Goal: Information Seeking & Learning: Find specific fact

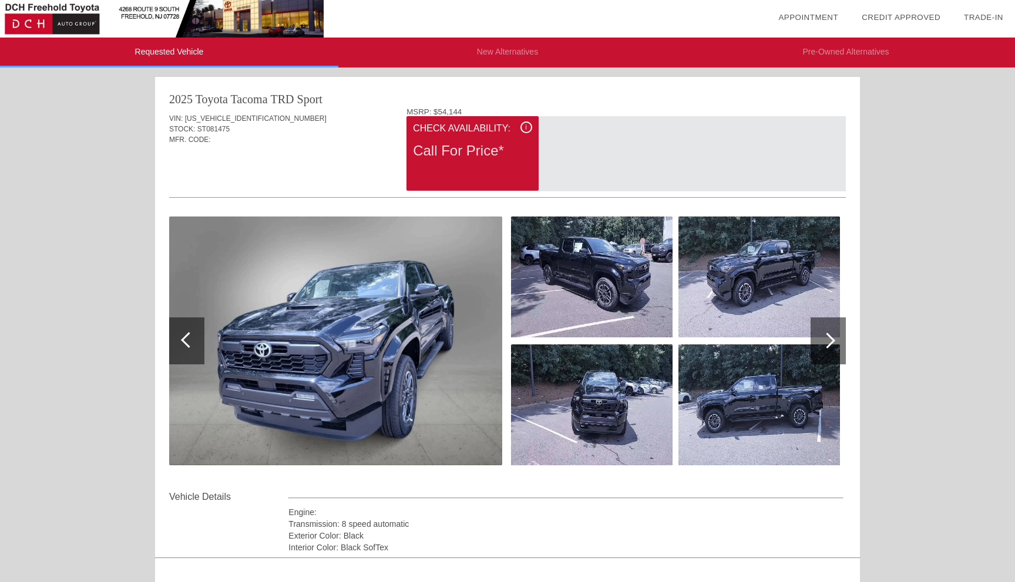
click at [351, 369] on img at bounding box center [335, 341] width 333 height 249
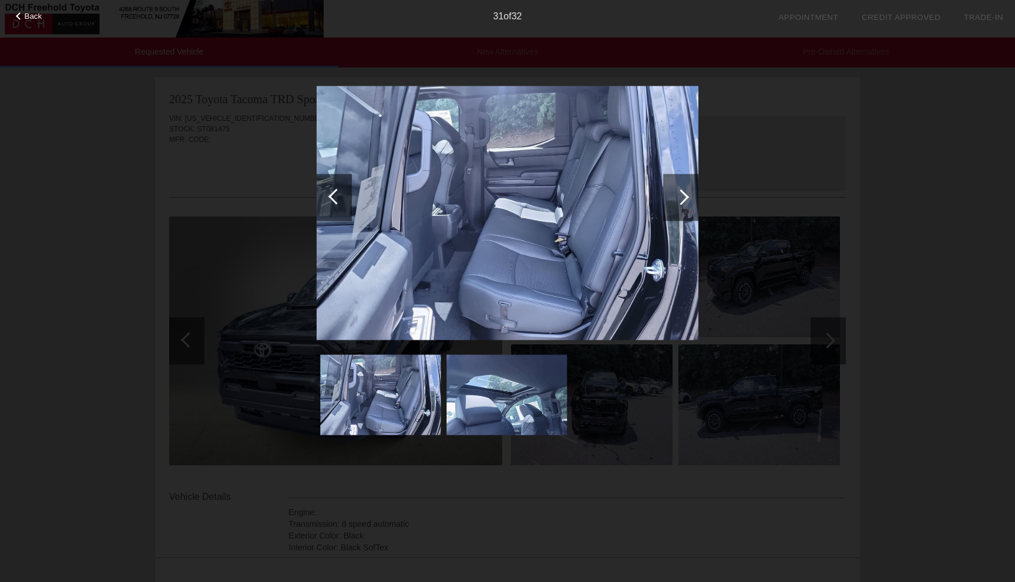
click at [679, 199] on div at bounding box center [681, 197] width 16 height 16
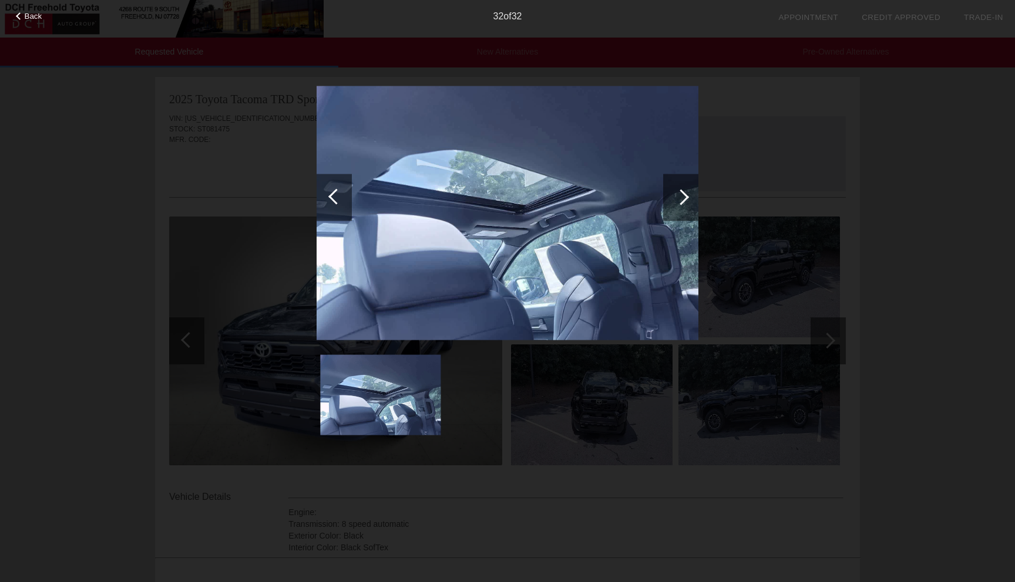
click at [679, 199] on div at bounding box center [681, 197] width 16 height 16
click at [676, 193] on div at bounding box center [680, 197] width 35 height 47
click at [322, 198] on div at bounding box center [333, 197] width 35 height 47
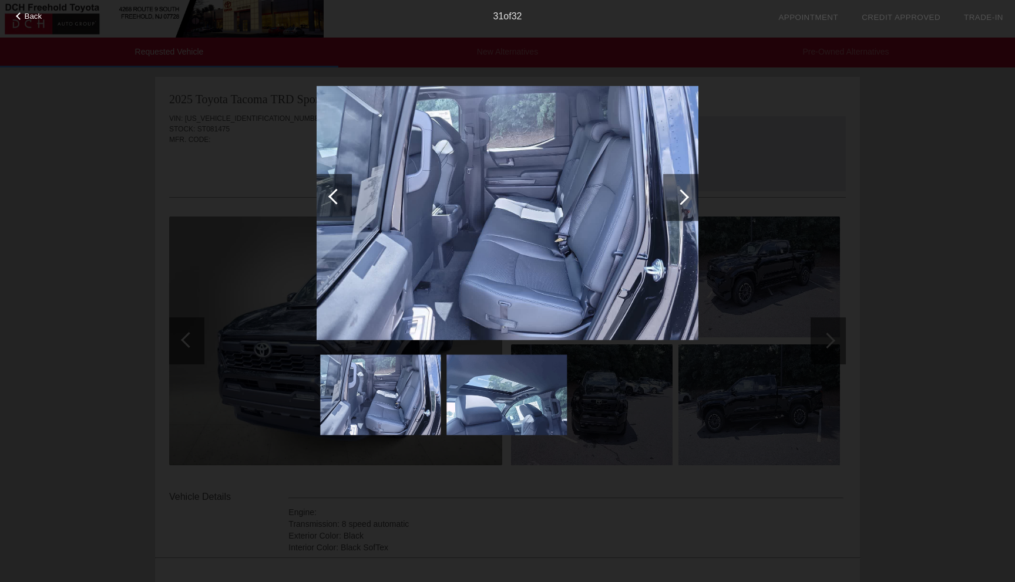
click at [331, 198] on div at bounding box center [336, 196] width 16 height 16
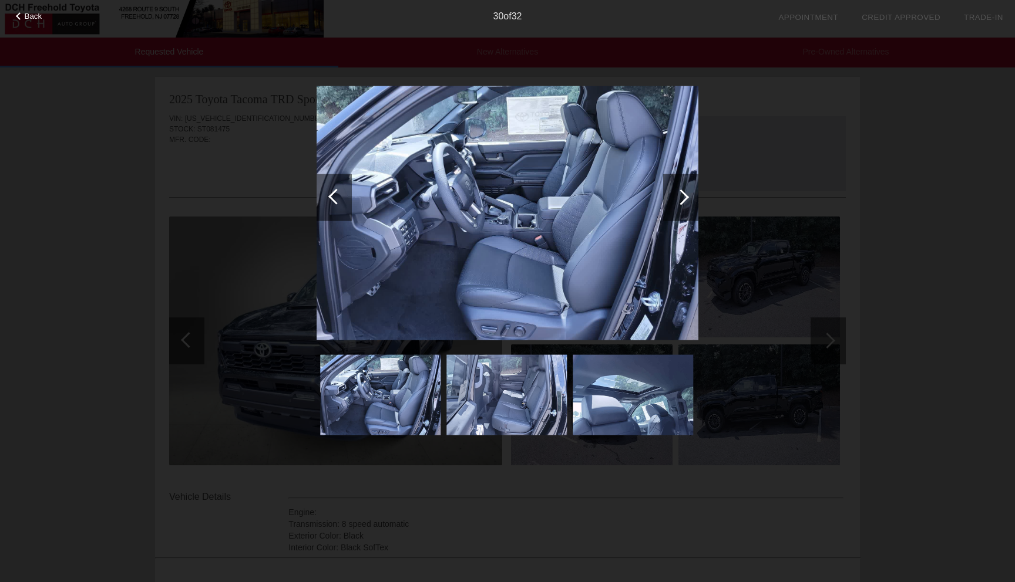
click at [331, 198] on div at bounding box center [336, 196] width 16 height 16
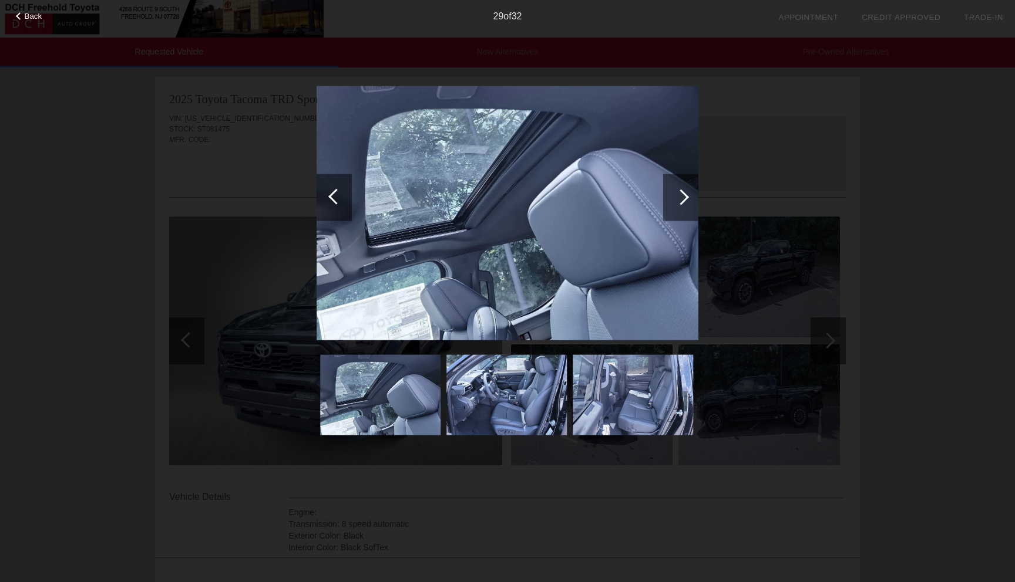
click at [331, 198] on div at bounding box center [336, 196] width 16 height 16
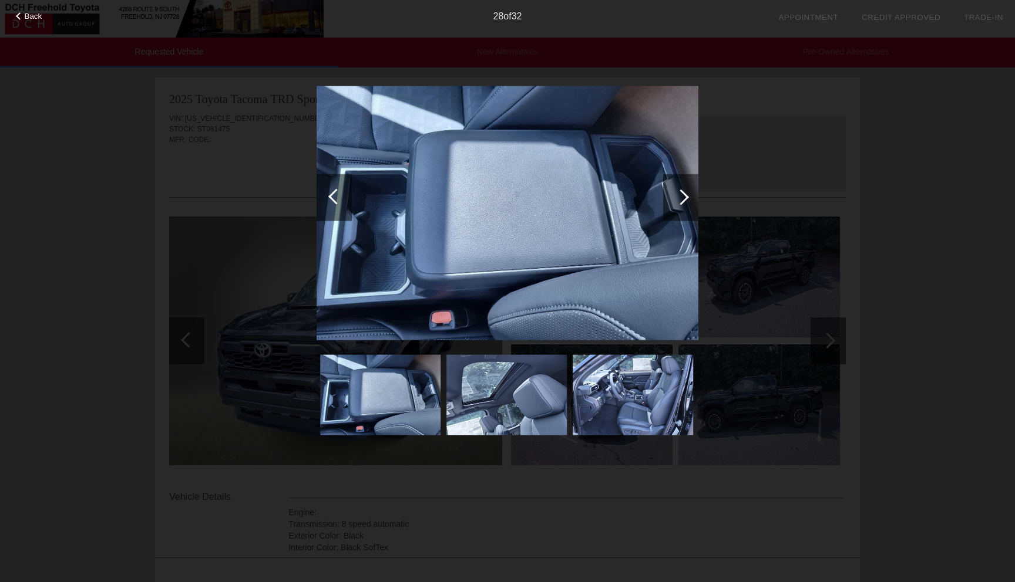
click at [331, 198] on div at bounding box center [336, 196] width 16 height 16
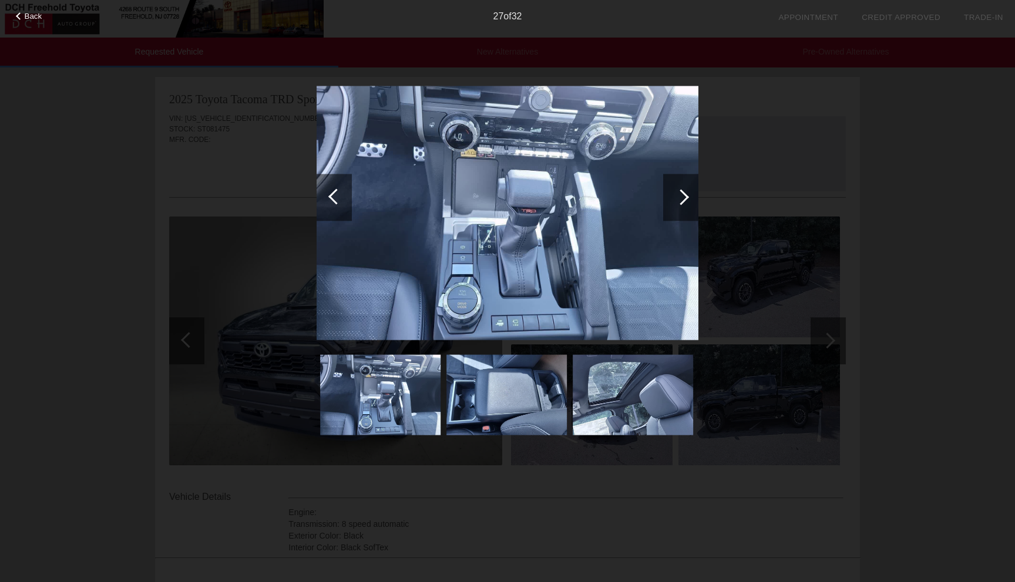
click at [331, 198] on div at bounding box center [336, 196] width 16 height 16
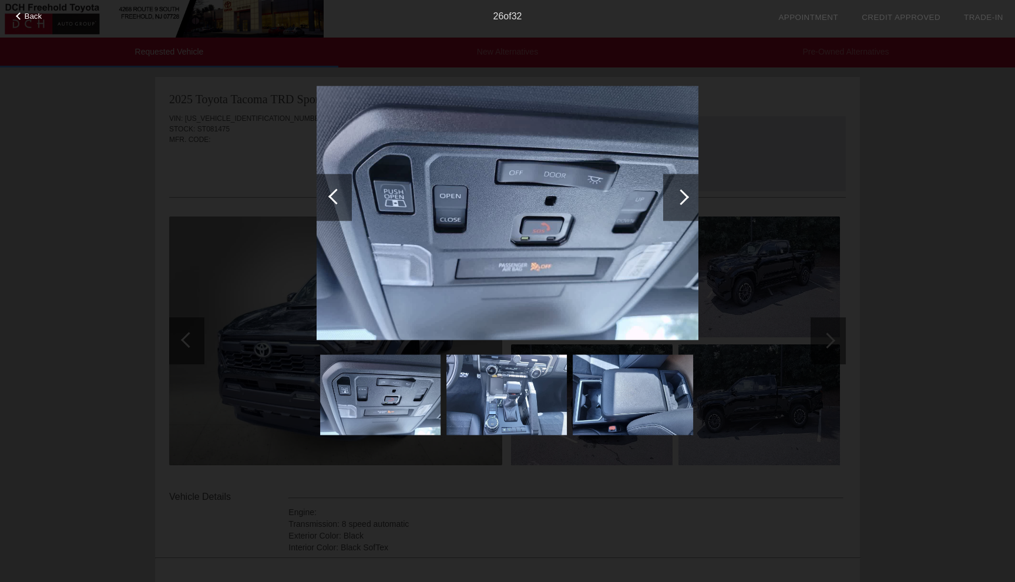
click at [331, 198] on div at bounding box center [336, 196] width 16 height 16
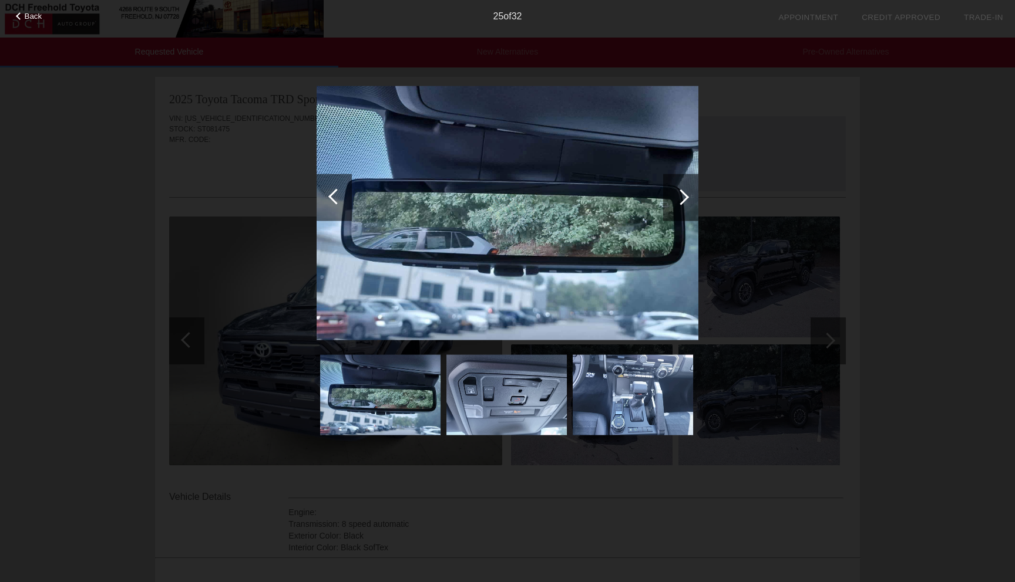
click at [331, 199] on div at bounding box center [336, 196] width 16 height 16
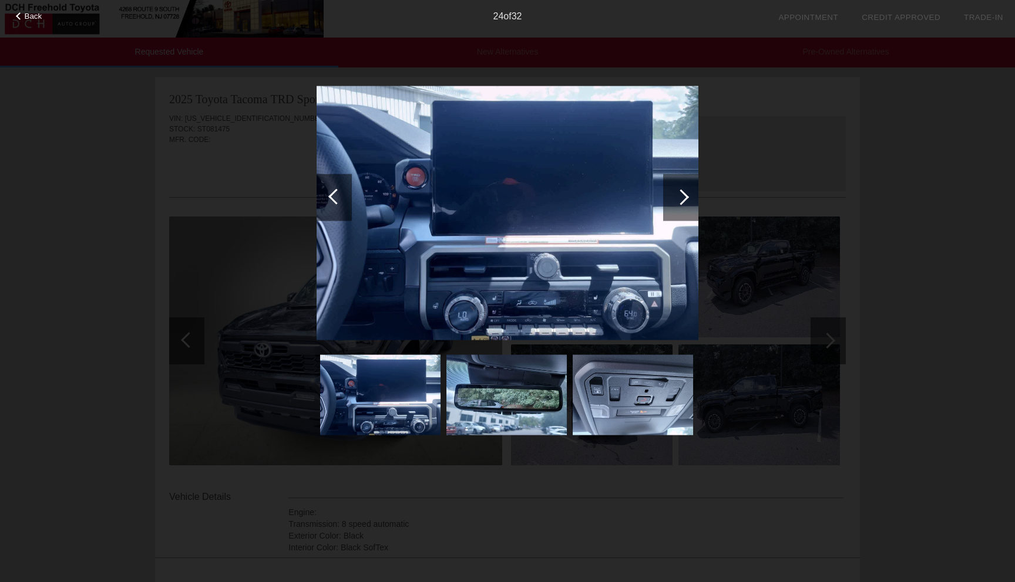
click at [331, 199] on div at bounding box center [336, 196] width 16 height 16
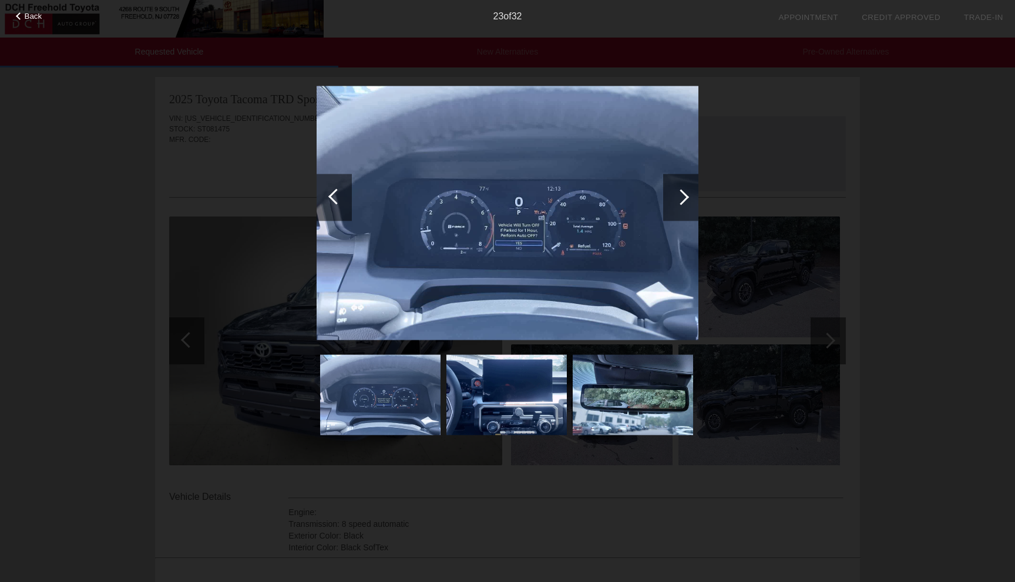
click at [331, 199] on div at bounding box center [336, 196] width 16 height 16
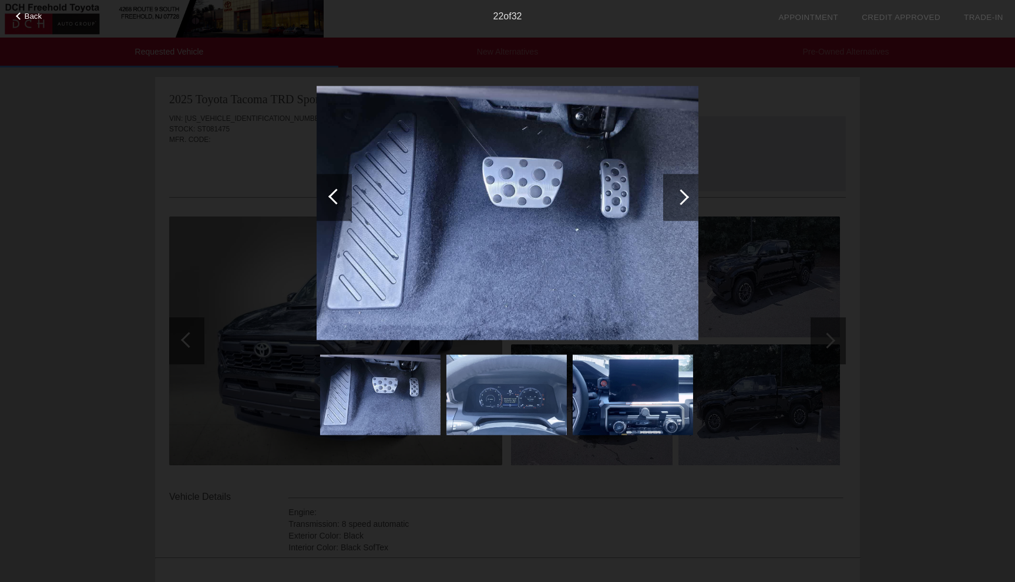
click at [331, 199] on div at bounding box center [336, 196] width 16 height 16
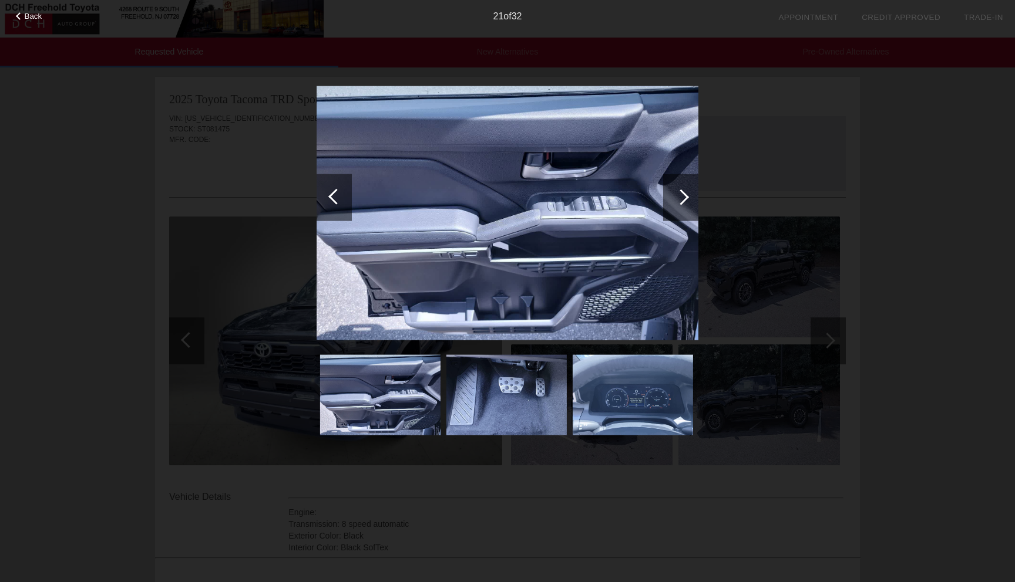
click at [331, 199] on div at bounding box center [336, 196] width 16 height 16
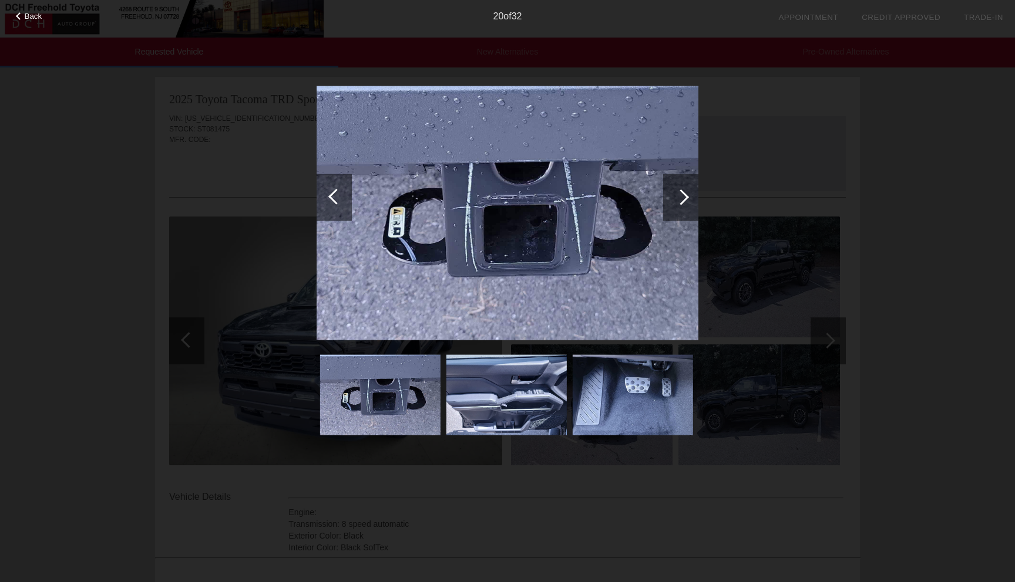
click at [331, 199] on div at bounding box center [336, 196] width 16 height 16
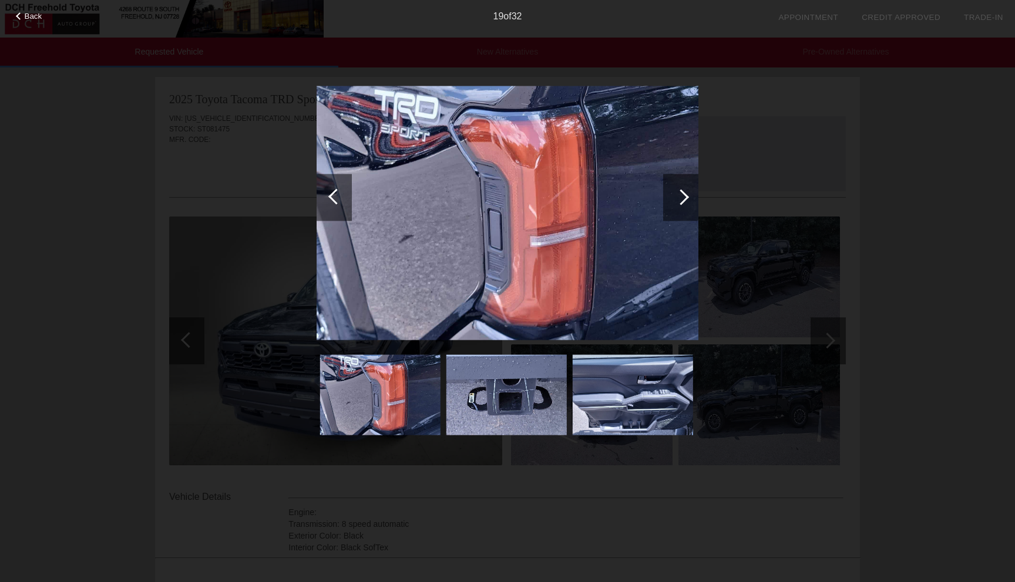
click at [331, 199] on div at bounding box center [336, 196] width 16 height 16
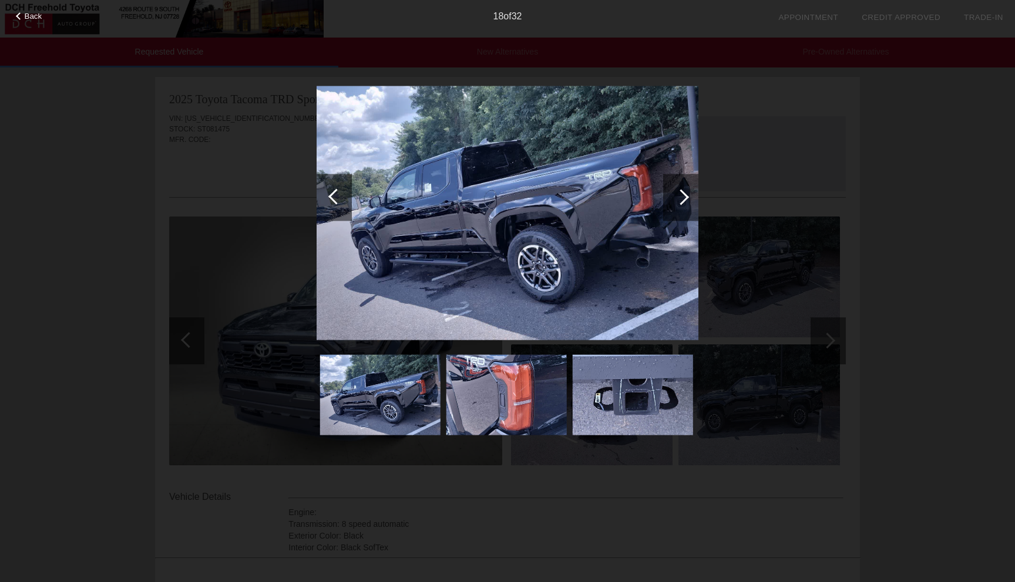
click at [333, 197] on div at bounding box center [336, 196] width 16 height 16
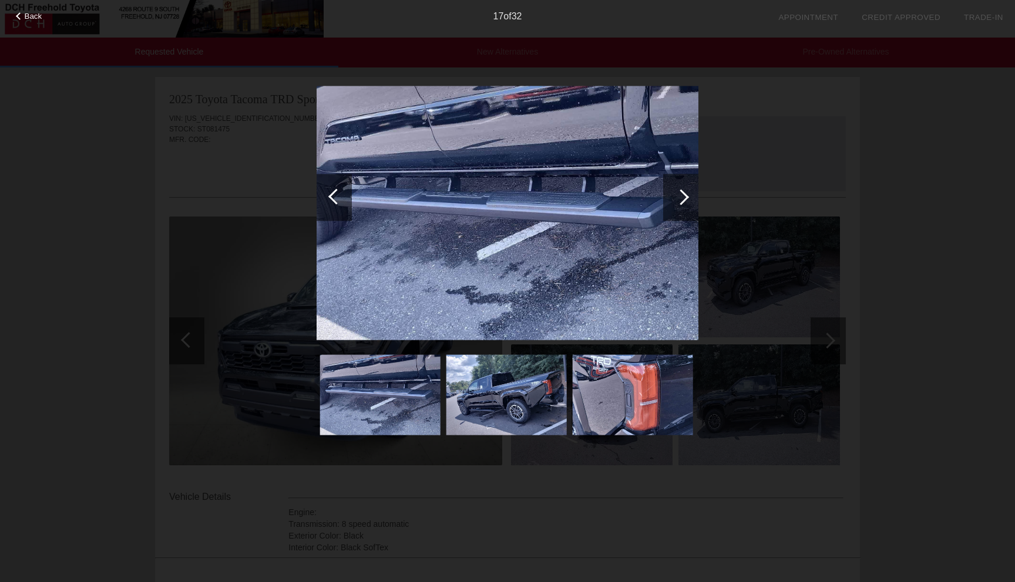
click at [333, 198] on div at bounding box center [336, 196] width 16 height 16
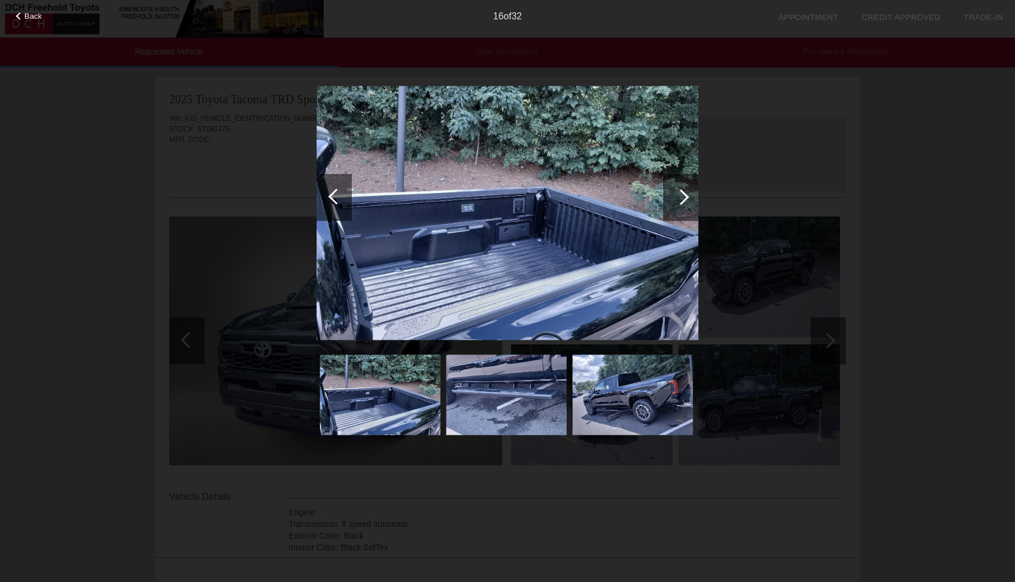
click at [333, 198] on div at bounding box center [336, 196] width 16 height 16
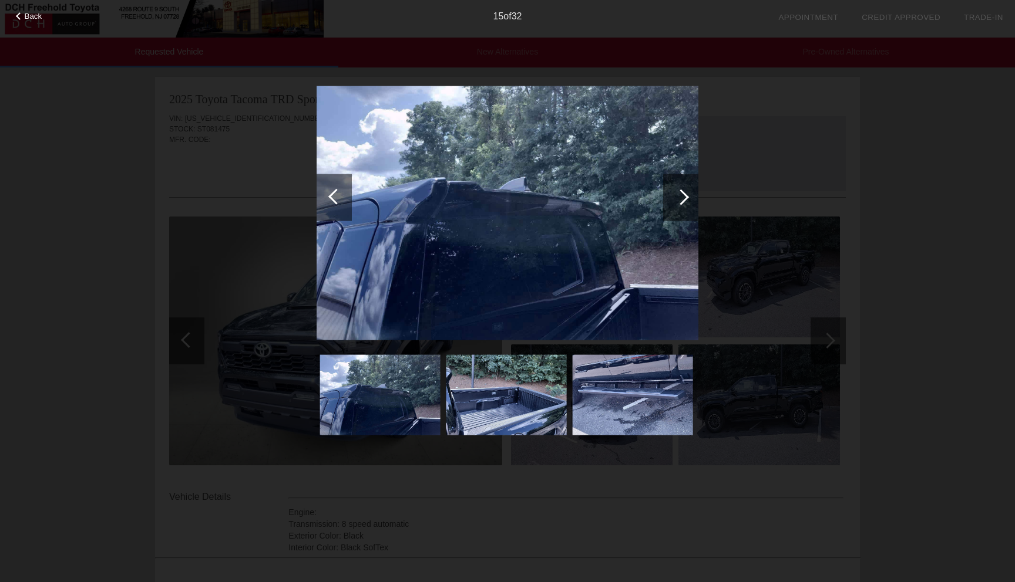
click at [334, 198] on div at bounding box center [336, 196] width 16 height 16
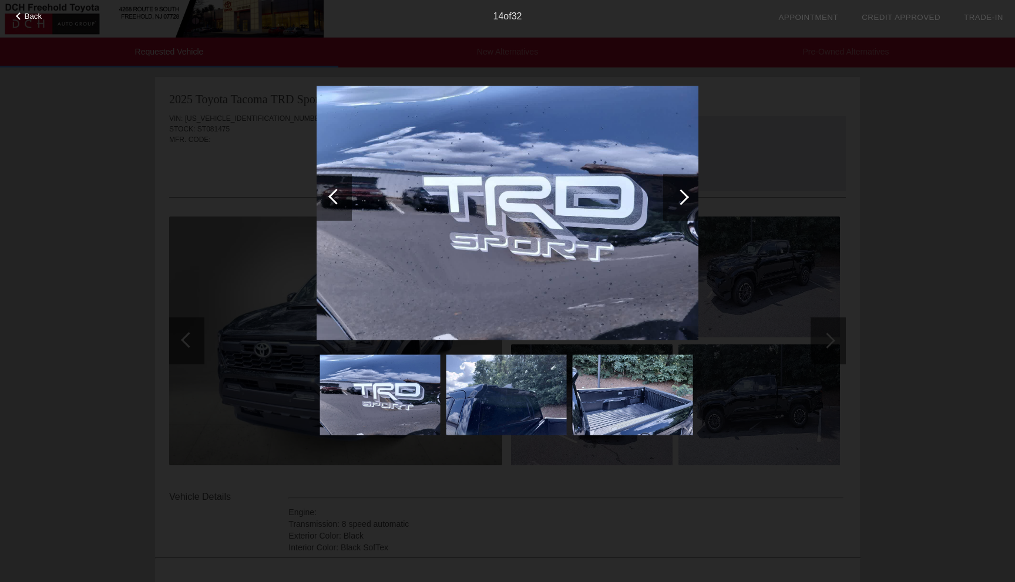
click at [334, 199] on div at bounding box center [336, 196] width 16 height 16
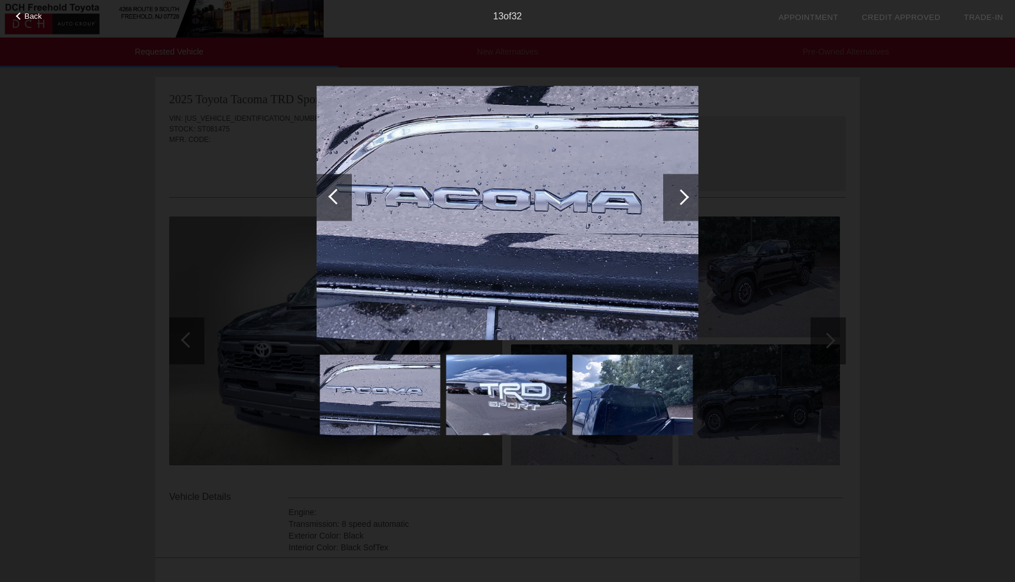
click at [35, 20] on span "Back" at bounding box center [34, 16] width 18 height 9
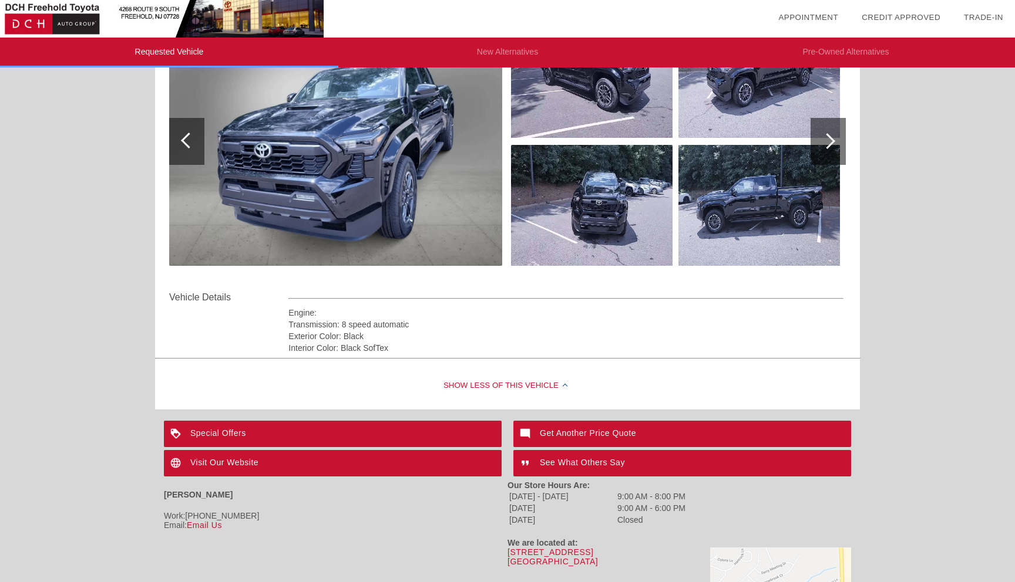
scroll to position [214, 0]
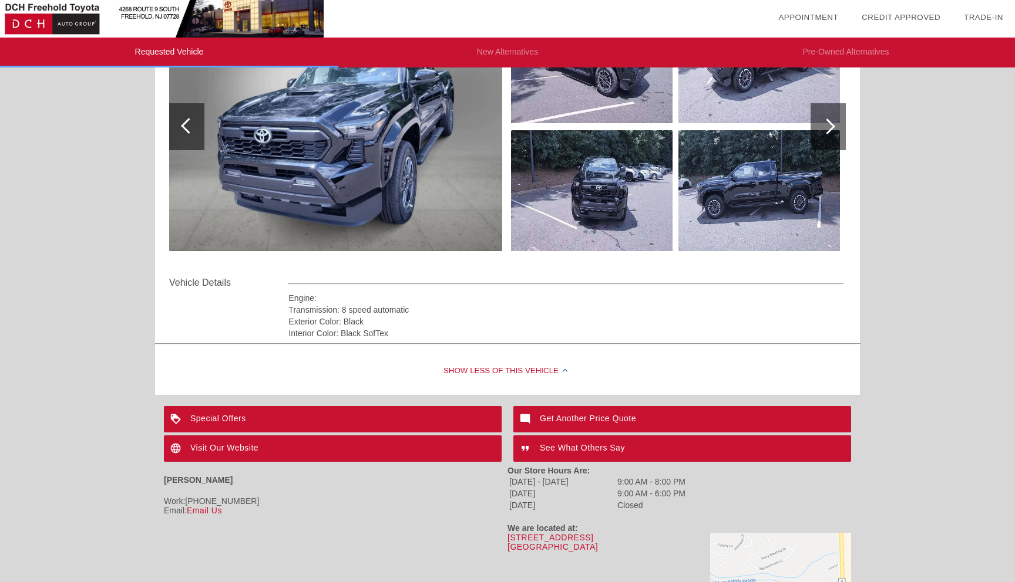
click at [311, 420] on div "Special Offers" at bounding box center [333, 419] width 338 height 26
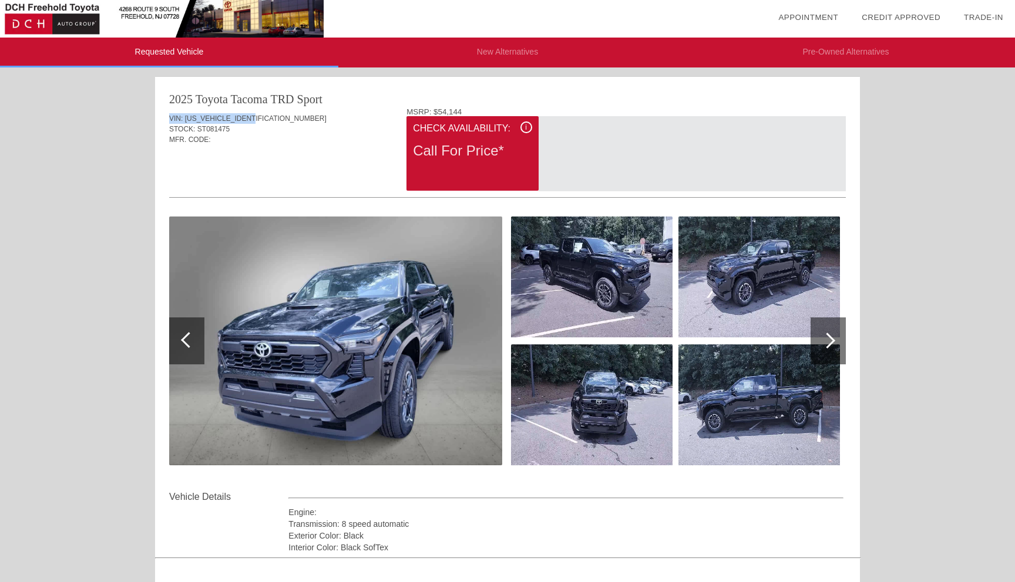
drag, startPoint x: 268, startPoint y: 116, endPoint x: 171, endPoint y: 114, distance: 96.9
click at [170, 114] on div "VIN: [US_VEHICLE_IDENTIFICATION_NUMBER]" at bounding box center [507, 118] width 676 height 11
copy div "VIN: [US_VEHICLE_IDENTIFICATION_NUMBER]"
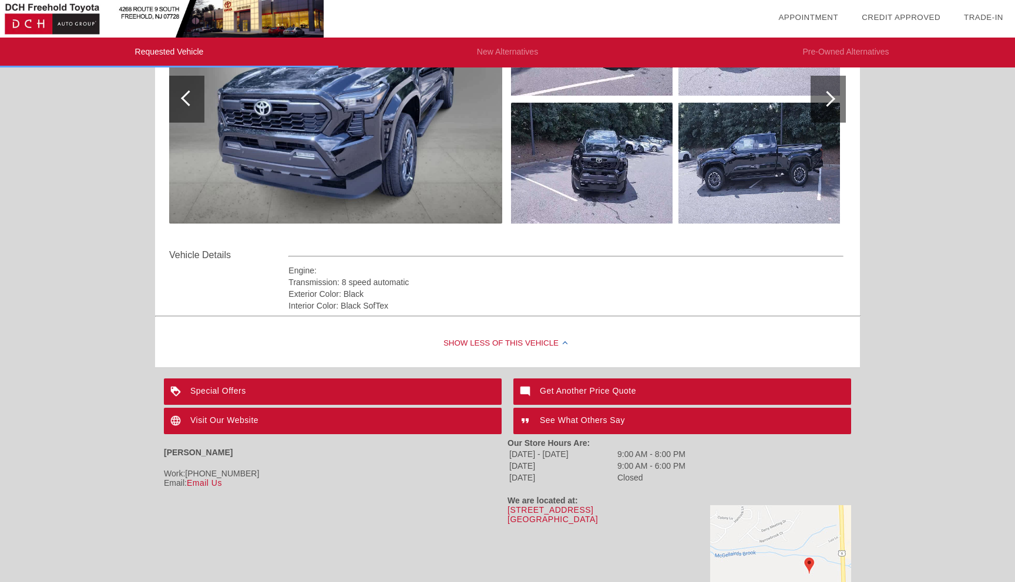
scroll to position [295, 0]
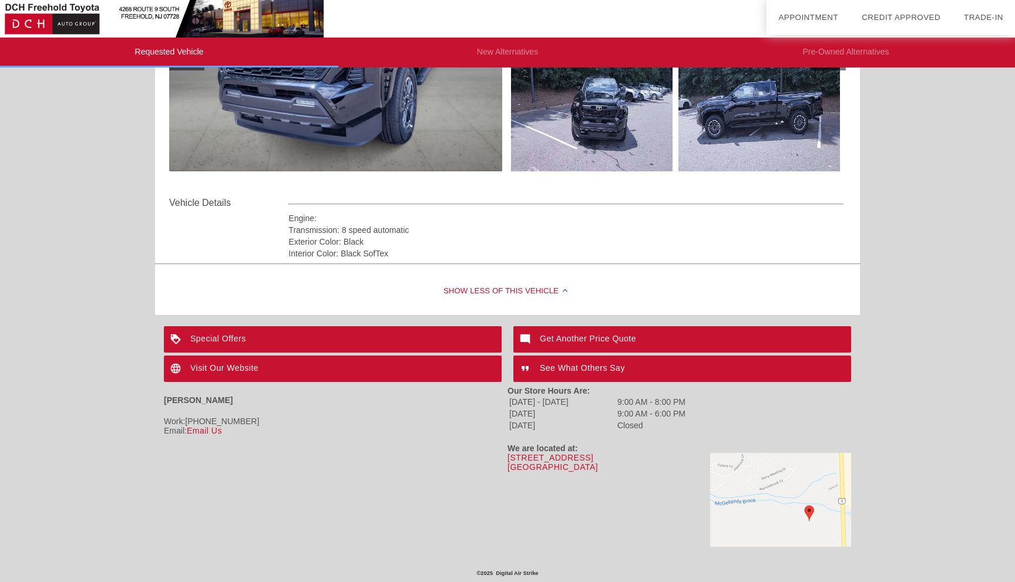
click at [240, 372] on div "Visit Our Website" at bounding box center [333, 369] width 338 height 26
